Goal: Entertainment & Leisure: Consume media (video, audio)

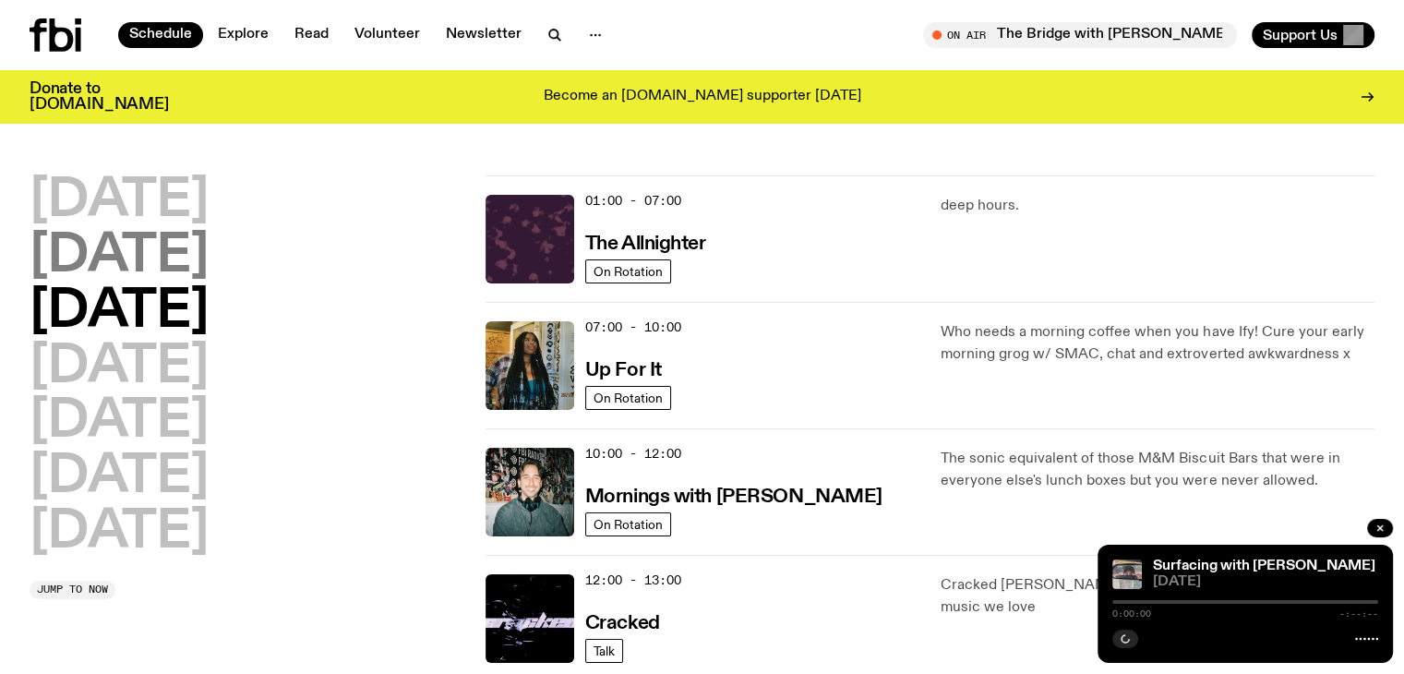
click at [103, 256] on h2 "[DATE]" at bounding box center [119, 257] width 179 height 52
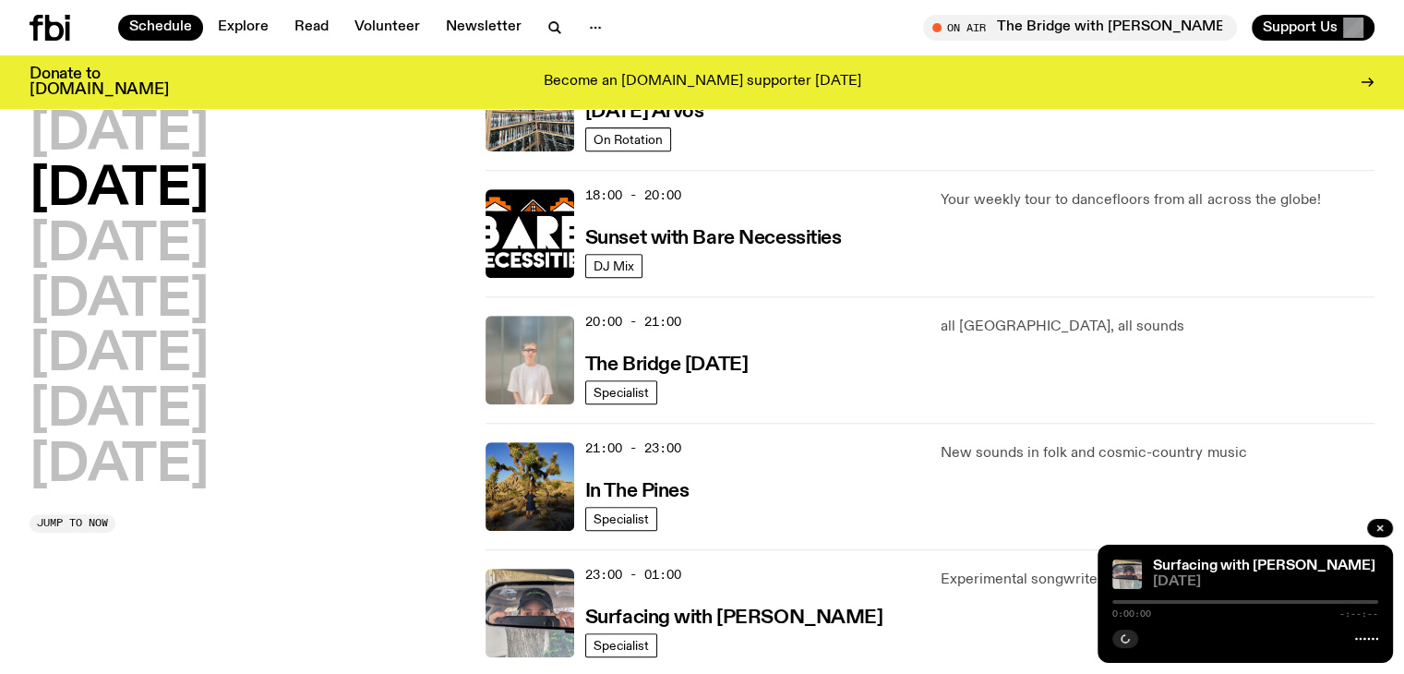
scroll to position [975, 0]
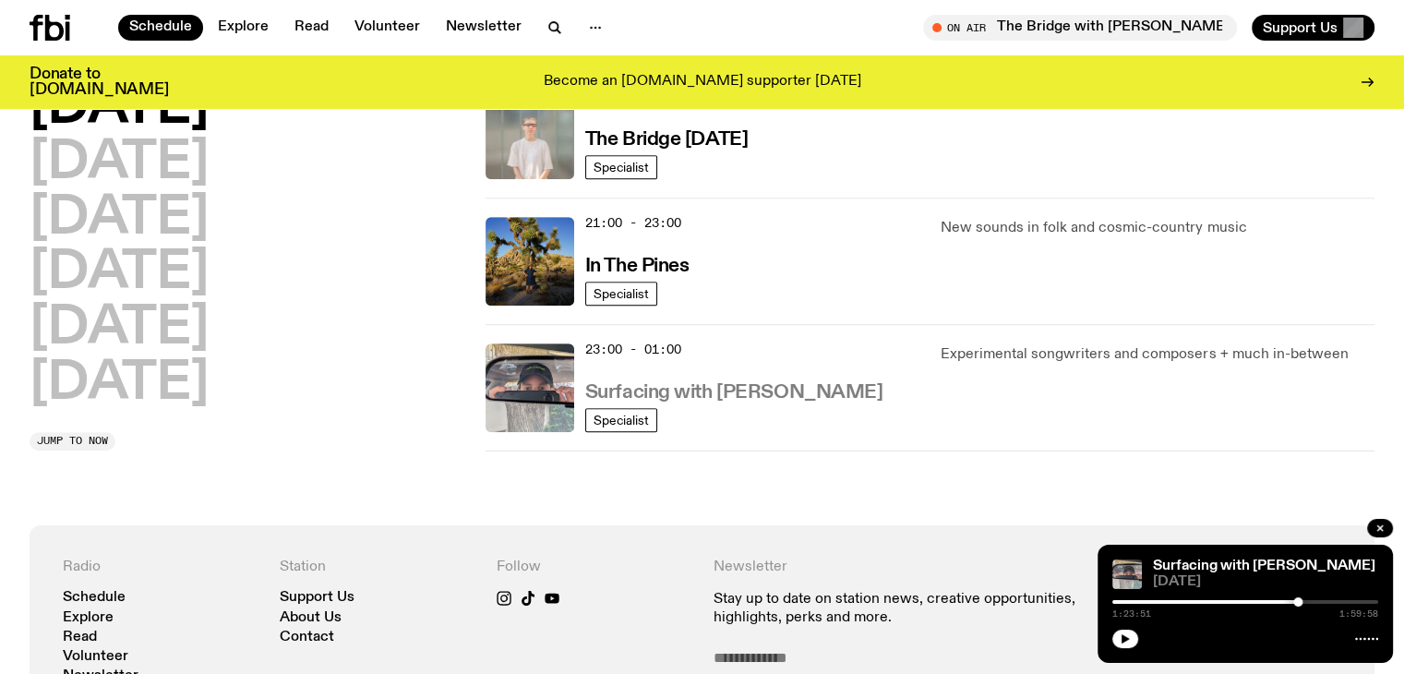
click at [687, 388] on h3 "Surfacing with [PERSON_NAME]" at bounding box center [734, 392] width 298 height 19
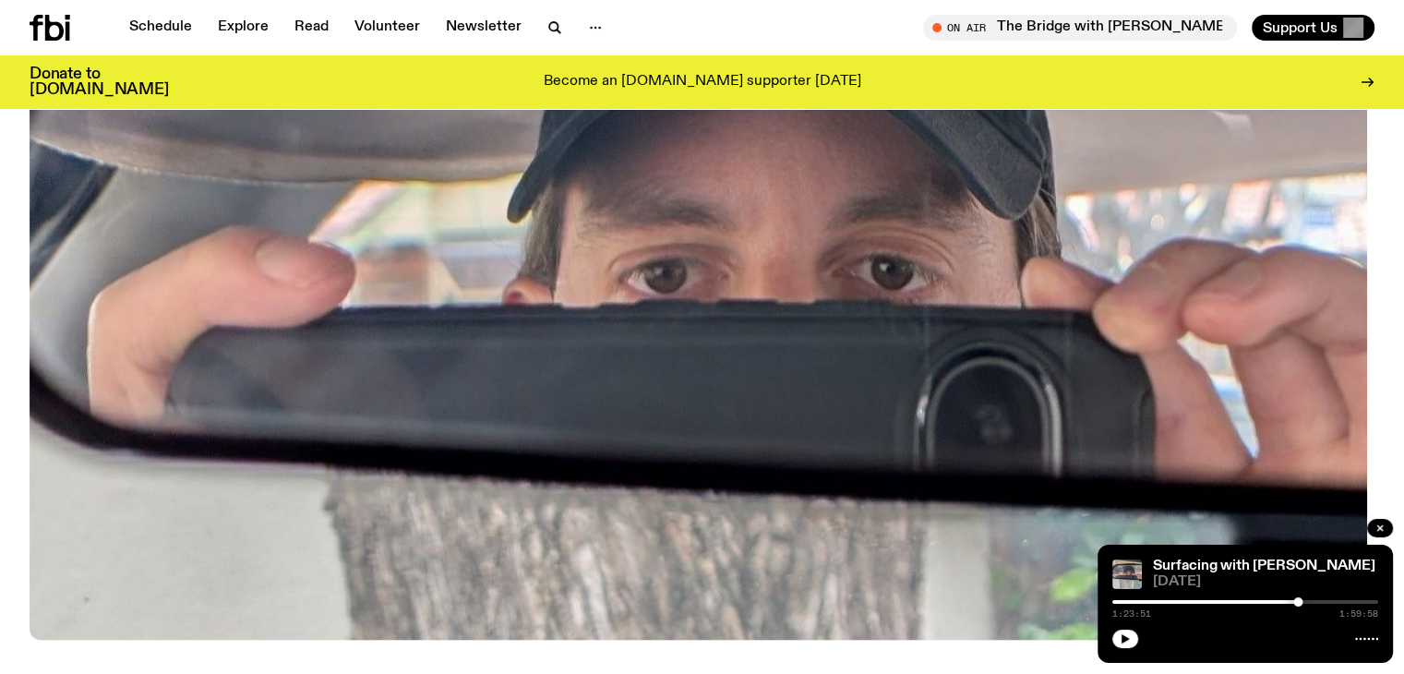
scroll to position [734, 0]
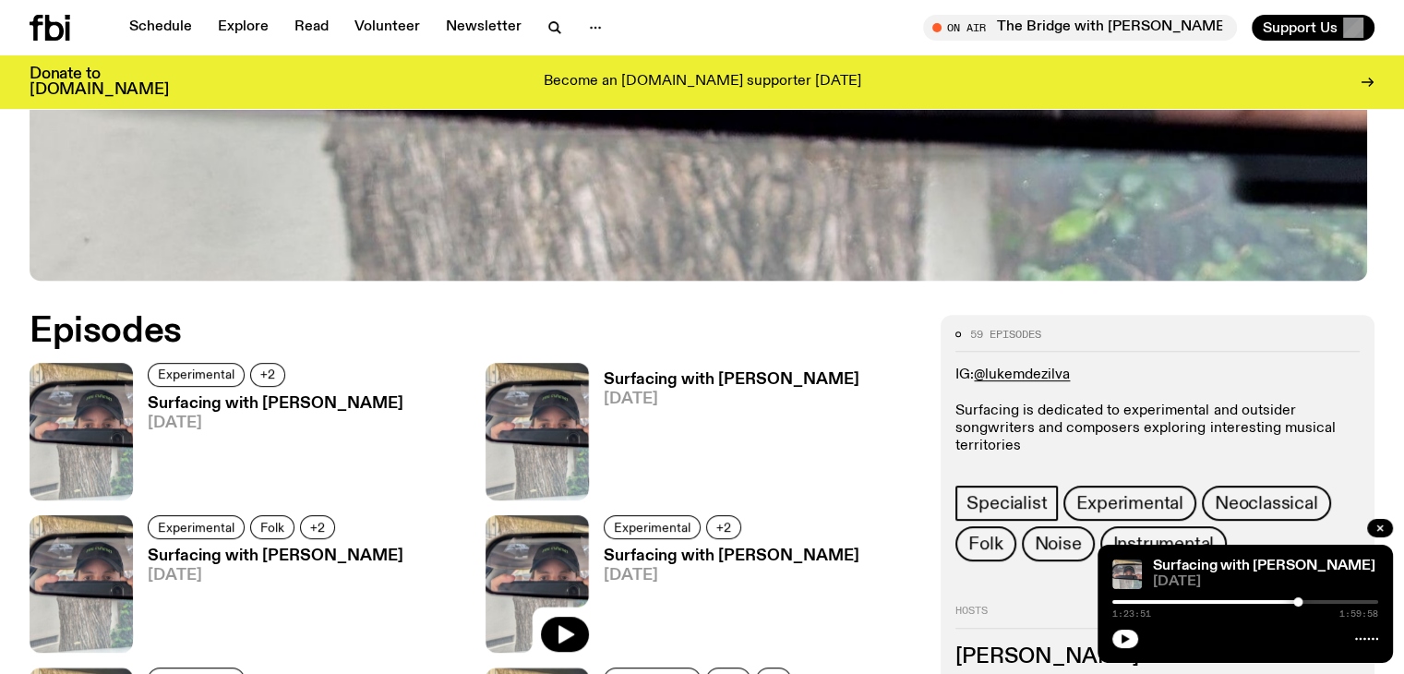
click at [174, 402] on h3 "Surfacing with [PERSON_NAME]" at bounding box center [276, 404] width 256 height 16
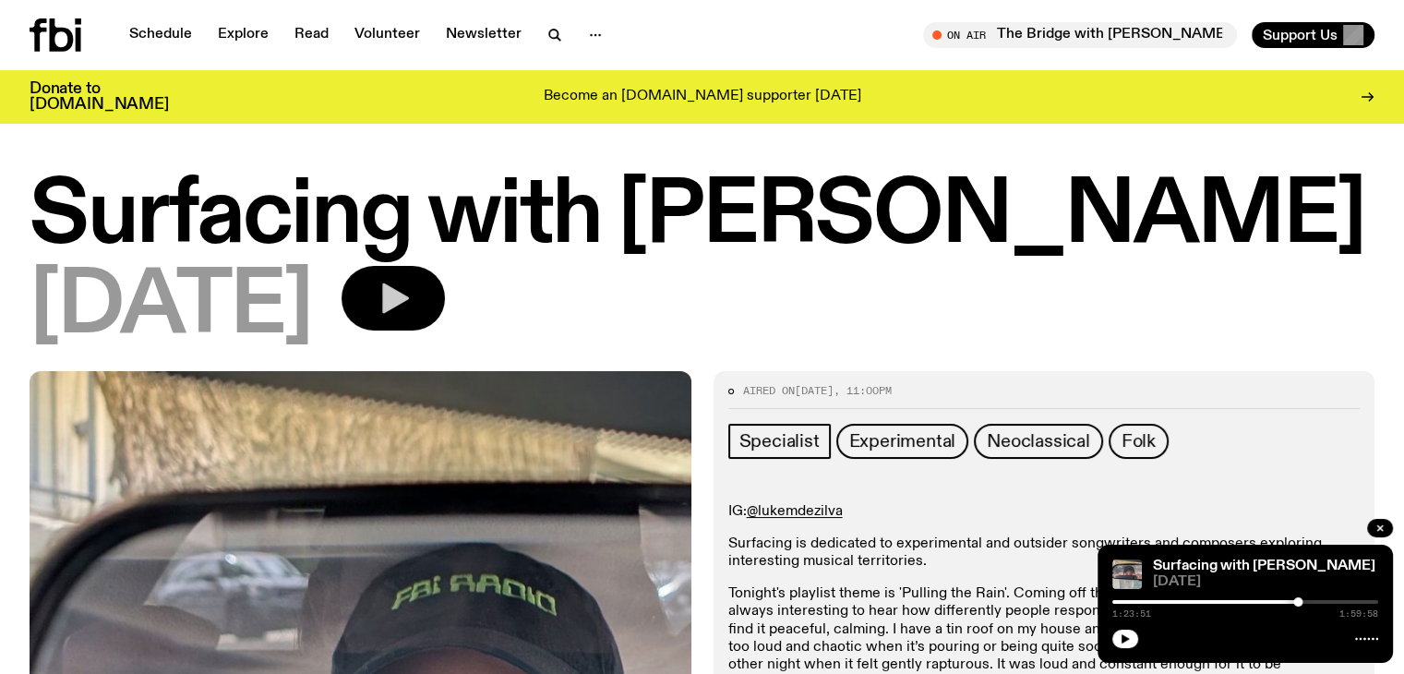
click at [412, 288] on icon "button" at bounding box center [393, 298] width 37 height 37
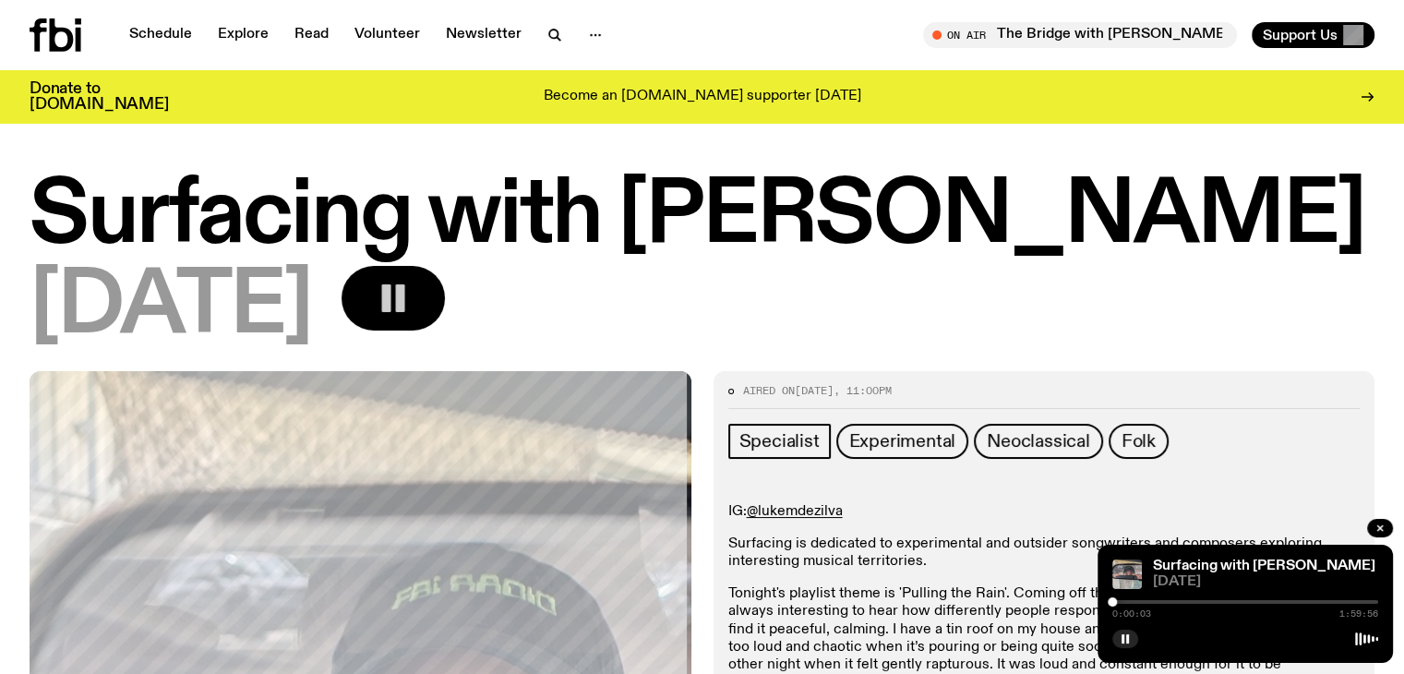
click at [412, 315] on icon "button" at bounding box center [393, 298] width 37 height 37
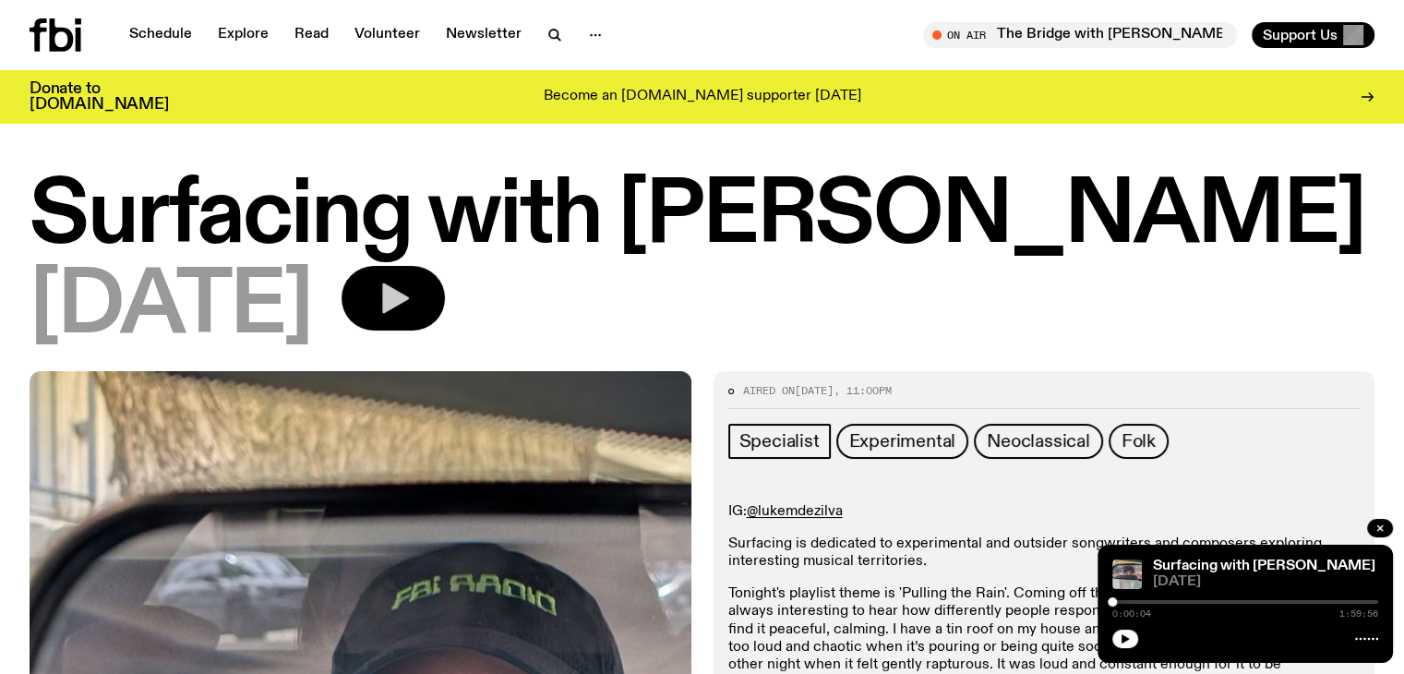
click at [412, 281] on icon "button" at bounding box center [393, 298] width 37 height 37
